Goal: Information Seeking & Learning: Understand process/instructions

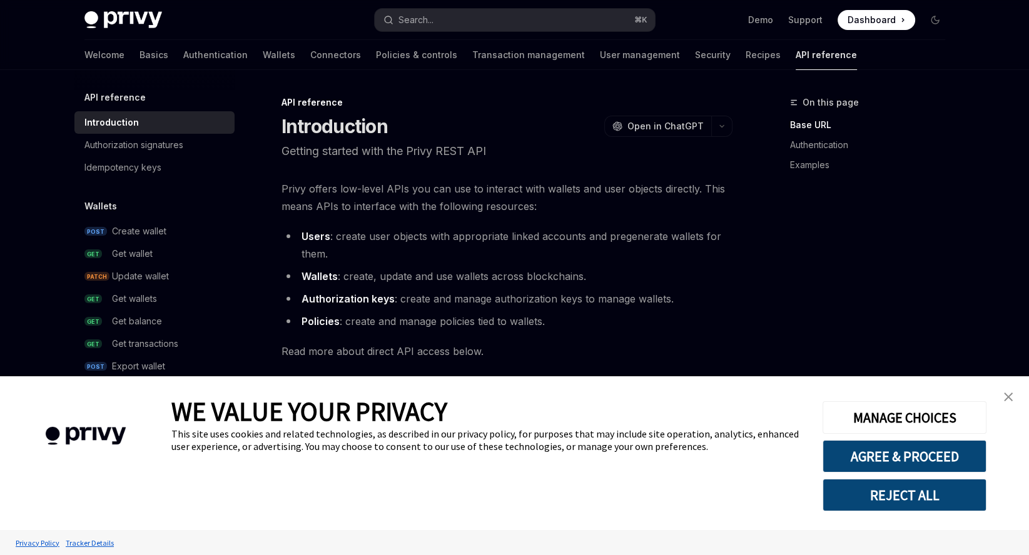
click at [1007, 391] on link "close banner" at bounding box center [1008, 397] width 25 height 25
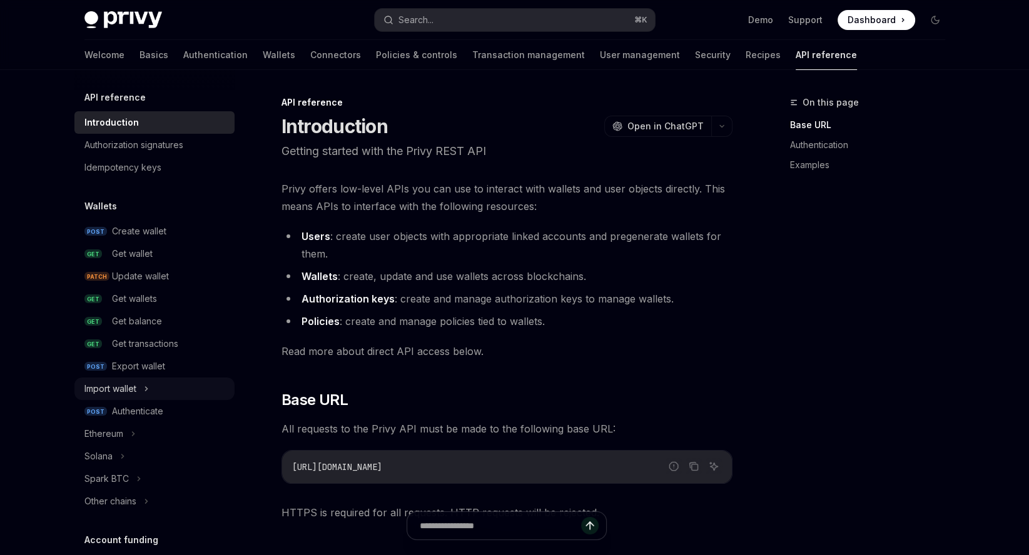
click at [149, 386] on icon at bounding box center [146, 388] width 5 height 15
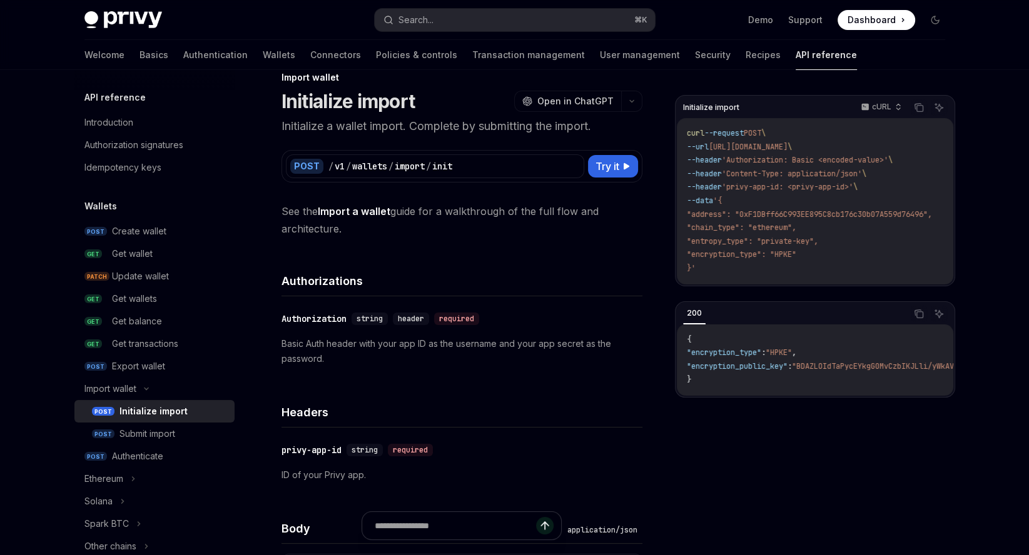
scroll to position [40, 0]
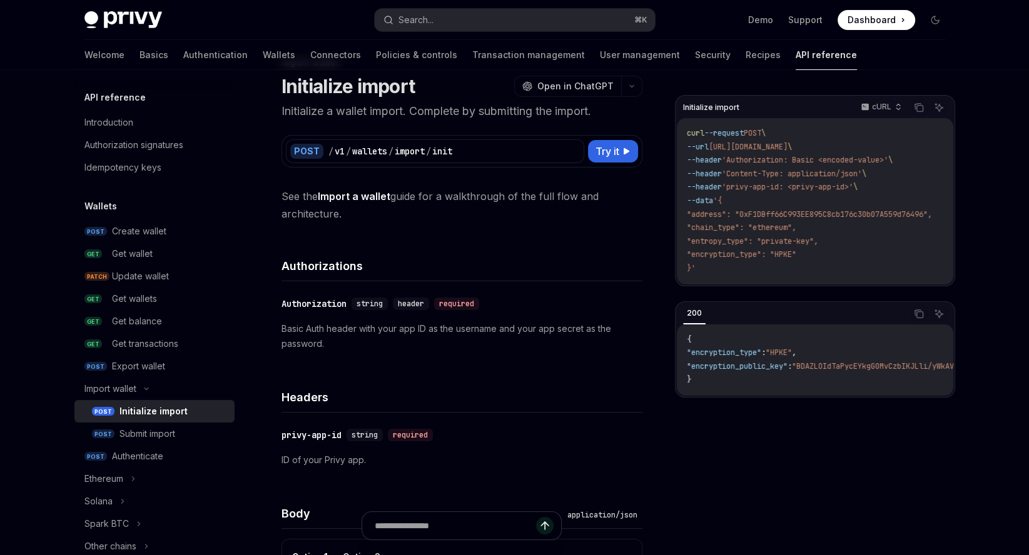
click at [758, 371] on span ""encryption_public_key"" at bounding box center [737, 366] width 101 height 10
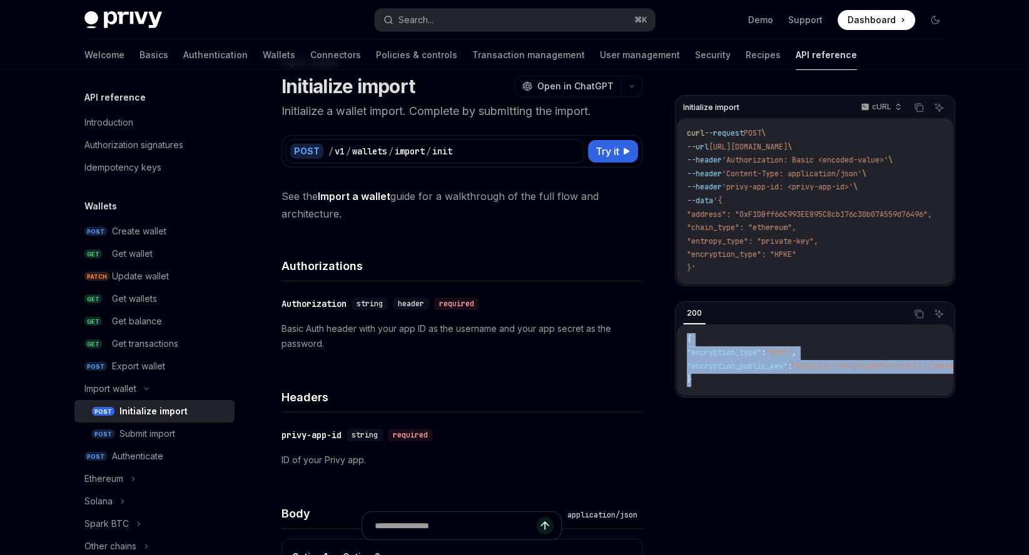
drag, startPoint x: 744, startPoint y: 392, endPoint x: 675, endPoint y: 340, distance: 86.7
click at [675, 340] on div "200 Copy Ask AI { "encryption_type" : "HPKE" , "encryption_public_key" : "BDAZL…" at bounding box center [815, 349] width 280 height 96
copy code "{ "encryption_type" : "HPKE" , "encryption_public_key" : "BDAZLOIdTaPycEYkgG0Mv…"
click at [133, 435] on div "Submit import" at bounding box center [147, 434] width 56 height 15
type textarea "*"
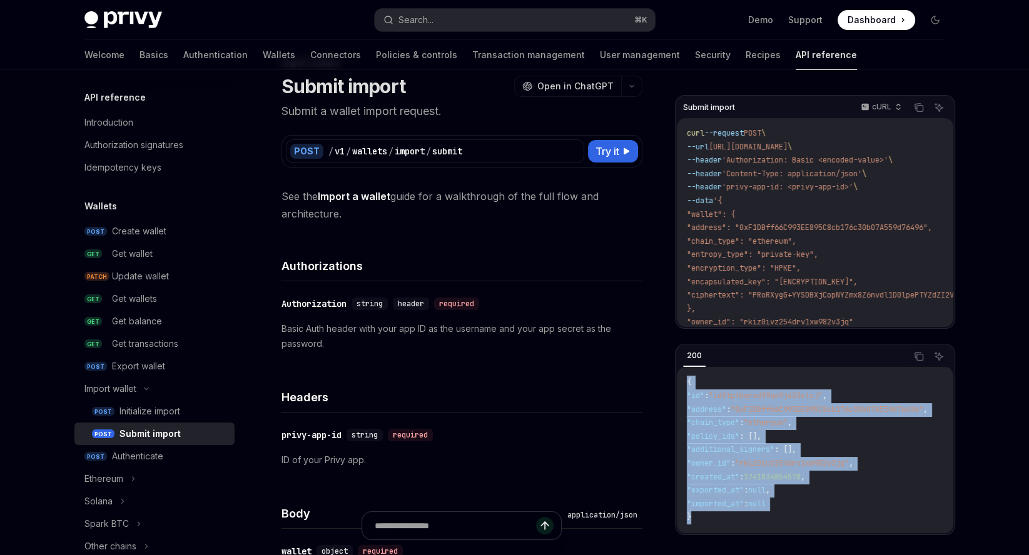
drag, startPoint x: 723, startPoint y: 508, endPoint x: 685, endPoint y: 378, distance: 134.8
click at [685, 378] on div "{ "id" : "id2tptkqrxd39qo9j423etij" , "address" : "0xF1DBff66C993EE895C8cb176c3…" at bounding box center [815, 450] width 276 height 166
copy code "{ "id" : "id2tptkqrxd39qo9j423etij" , "address" : "0xF1DBff66C993EE895C8cb176c3…"
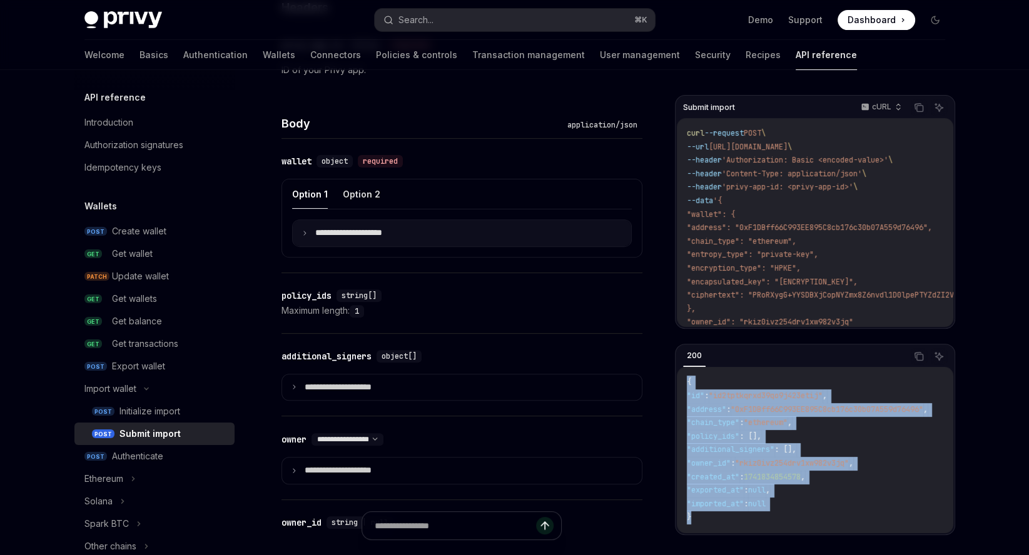
scroll to position [502, 0]
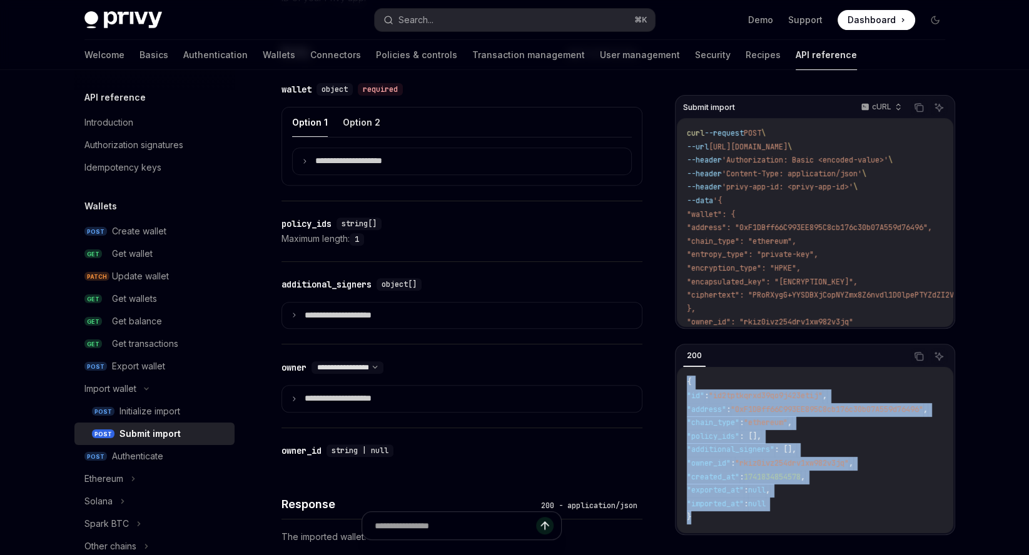
click at [467, 336] on div "**********" at bounding box center [461, 303] width 361 height 83
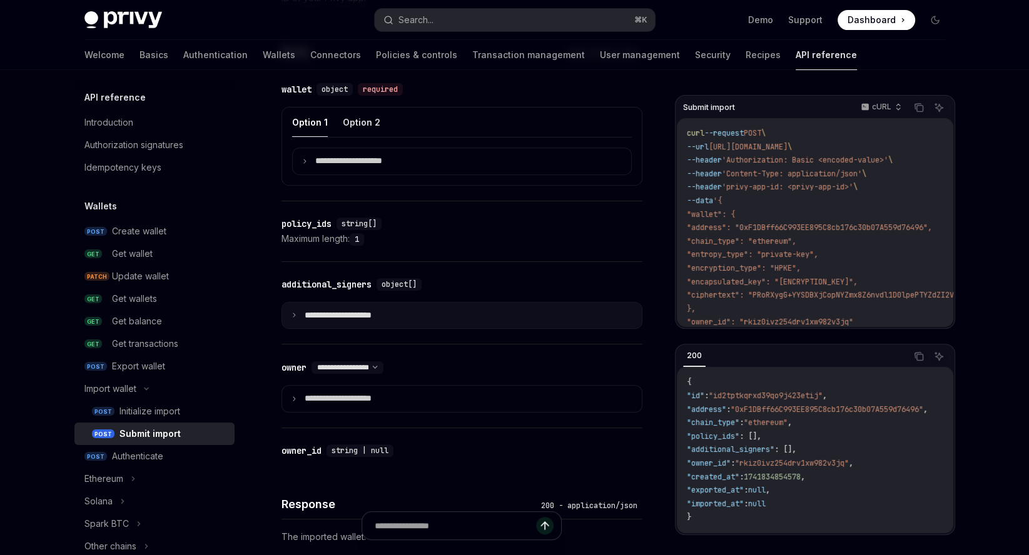
click at [457, 321] on summary "**********" at bounding box center [462, 316] width 360 height 26
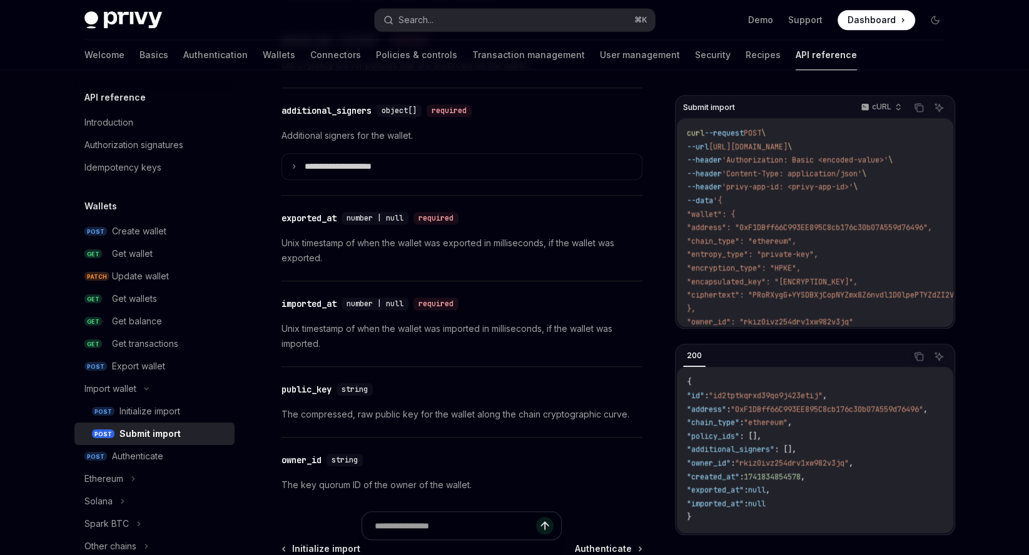
scroll to position [1366, 0]
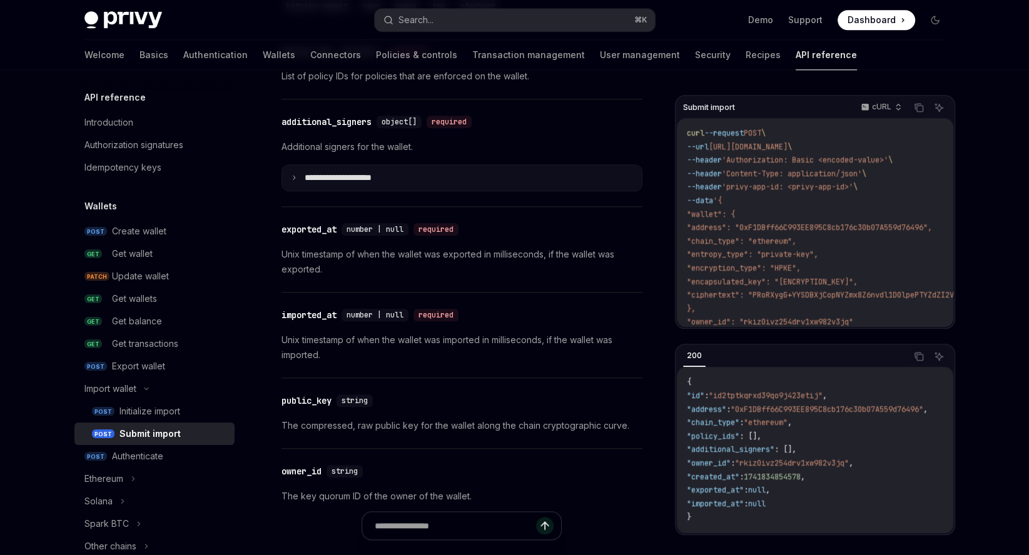
click at [380, 185] on summary "**********" at bounding box center [462, 178] width 360 height 26
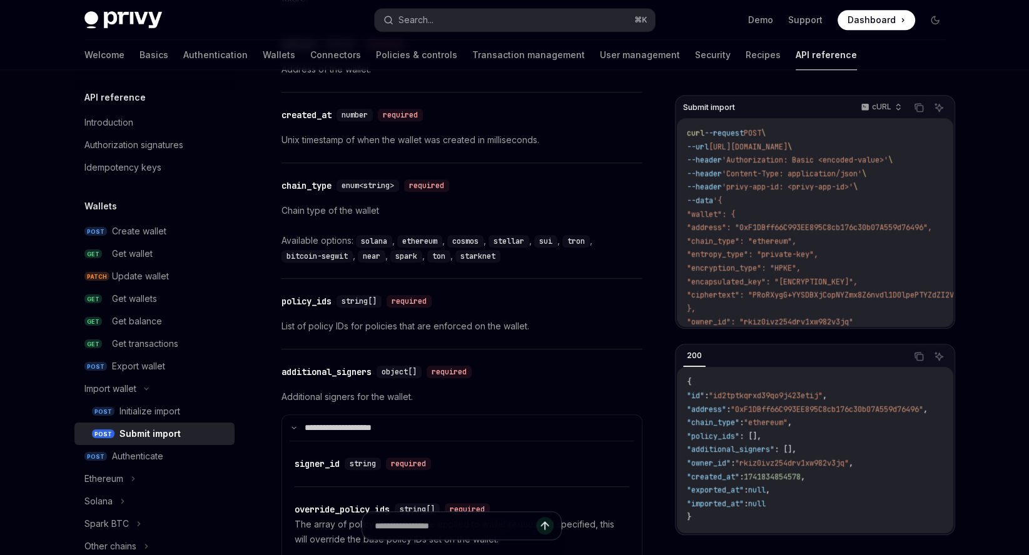
scroll to position [1196, 0]
